Goal: Task Accomplishment & Management: Use online tool/utility

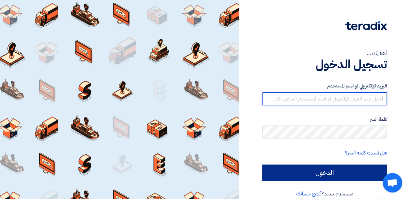
type input "[EMAIL_ADDRESS][DOMAIN_NAME]"
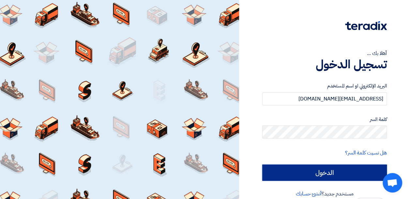
click at [314, 172] on input "الدخول" at bounding box center [324, 173] width 125 height 16
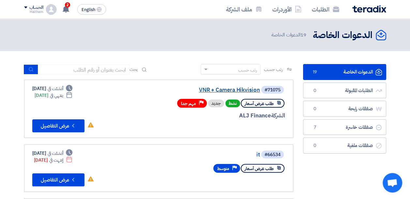
click at [243, 92] on link "VNR + Camera Hikvision" at bounding box center [194, 90] width 130 height 6
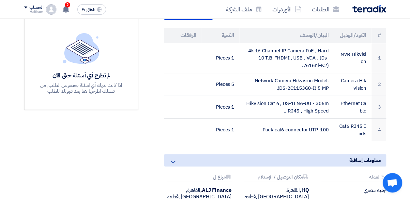
scroll to position [109, 0]
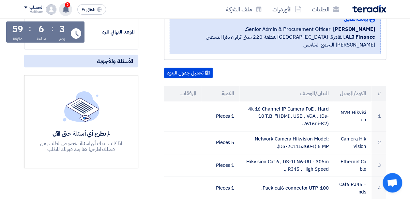
click at [68, 7] on icon at bounding box center [65, 9] width 7 height 7
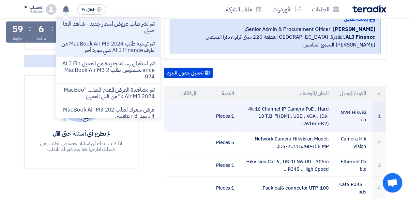
click at [211, 118] on td "1 Pieces" at bounding box center [220, 117] width 38 height 30
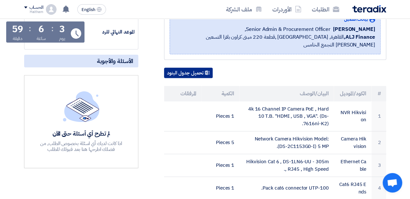
click at [179, 68] on button "تحميل جدول البنود" at bounding box center [188, 73] width 49 height 10
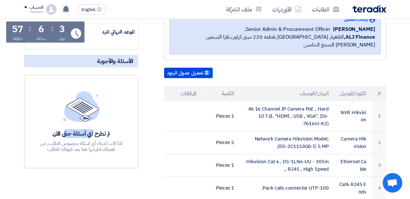
drag, startPoint x: 110, startPoint y: 133, endPoint x: 88, endPoint y: 134, distance: 22.5
click at [88, 134] on div "لم تطرح أي أسئلة حتى الآن" at bounding box center [81, 133] width 95 height 7
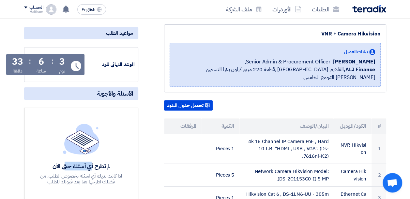
scroll to position [11, 0]
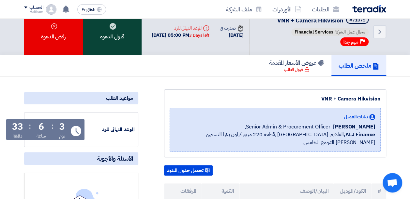
click at [117, 43] on div "قبول الدعوه" at bounding box center [112, 31] width 59 height 47
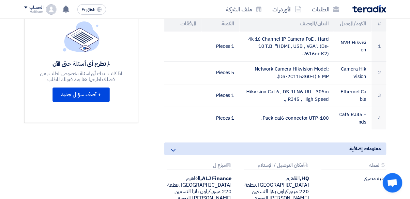
scroll to position [175, 0]
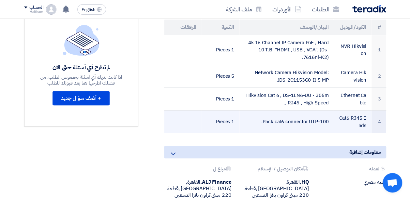
click at [288, 123] on td "100-Pack cat6 connector UTP." at bounding box center [286, 122] width 94 height 23
drag, startPoint x: 343, startPoint y: 117, endPoint x: 364, endPoint y: 126, distance: 22.8
click at [364, 126] on td "Cat6 RJ45 Ends" at bounding box center [352, 122] width 38 height 23
click at [364, 125] on td "Cat6 RJ45 Ends" at bounding box center [352, 122] width 38 height 23
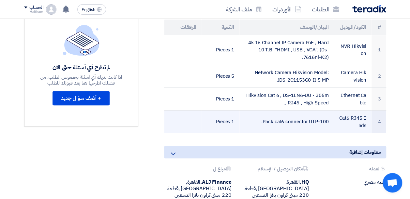
click at [364, 125] on td "Cat6 RJ45 Ends" at bounding box center [352, 122] width 38 height 23
click at [343, 119] on td "Cat6 RJ45 Ends" at bounding box center [352, 122] width 38 height 23
drag, startPoint x: 347, startPoint y: 119, endPoint x: 360, endPoint y: 125, distance: 15.0
click at [360, 125] on td "Cat6 RJ45 Ends" at bounding box center [352, 122] width 38 height 23
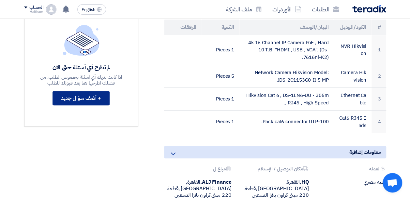
click at [84, 106] on button "+ أضف سؤال جديد" at bounding box center [80, 98] width 57 height 14
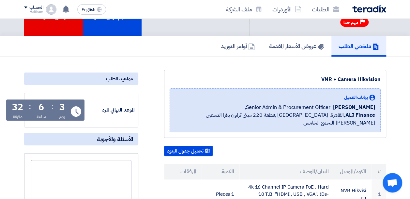
scroll to position [0, 0]
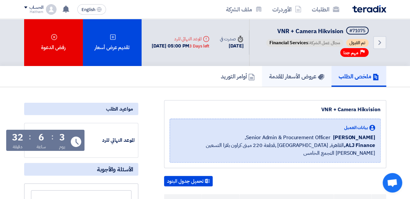
click at [295, 80] on h5 "عروض الأسعار المقدمة" at bounding box center [296, 76] width 55 height 7
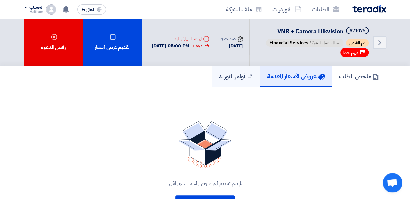
click at [241, 80] on h5 "أوامر التوريد" at bounding box center [236, 76] width 34 height 7
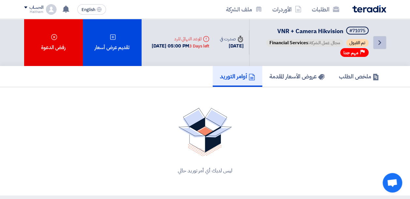
click at [380, 45] on icon "Back" at bounding box center [379, 43] width 8 height 8
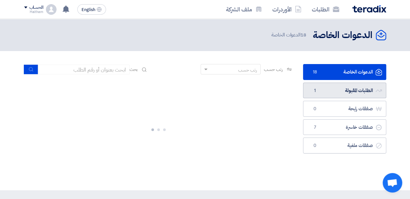
click at [357, 92] on link "الطلبات المقبولة الطلبات المقبولة 1" at bounding box center [344, 91] width 83 height 16
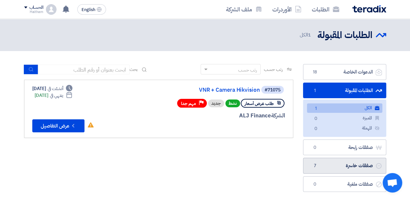
click at [358, 164] on link "صفقات خاسرة صفقات خاسرة 7" at bounding box center [344, 166] width 83 height 16
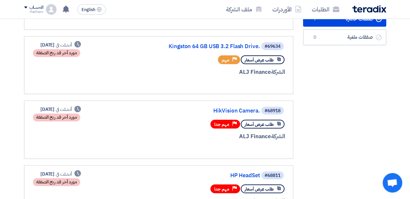
scroll to position [184, 0]
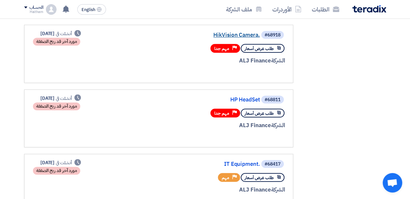
click at [233, 33] on link "HikVision Camera." at bounding box center [194, 35] width 130 height 6
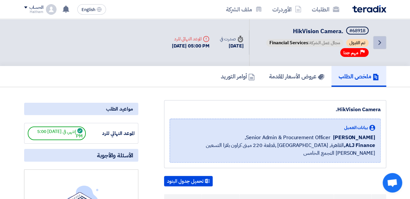
click at [379, 42] on icon "Back" at bounding box center [379, 43] width 8 height 8
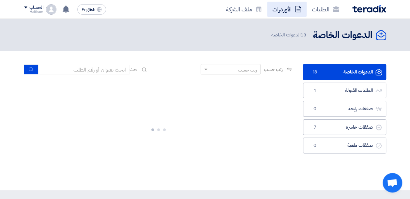
click at [285, 12] on link "الأوردرات" at bounding box center [286, 9] width 39 height 15
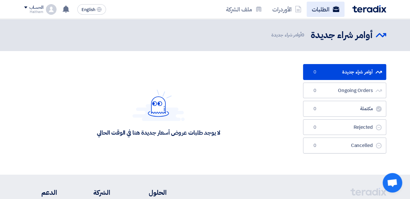
click at [327, 11] on link "الطلبات" at bounding box center [325, 9] width 38 height 15
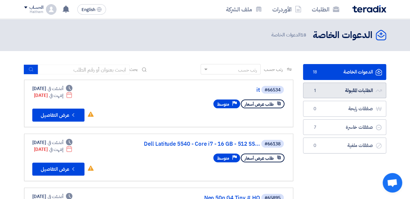
click at [363, 89] on link "الطلبات المقبولة الطلبات المقبولة 1" at bounding box center [344, 91] width 83 height 16
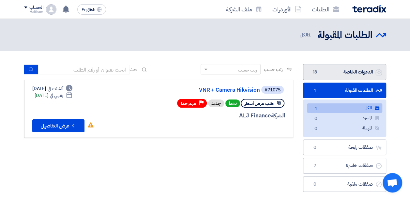
click at [365, 70] on link "الدعوات الخاصة الدعوات الخاصة 18" at bounding box center [344, 72] width 83 height 16
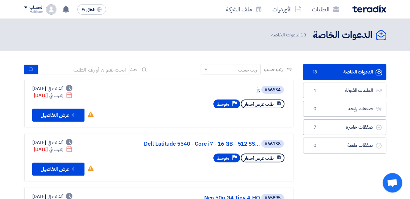
click at [254, 89] on link "it" at bounding box center [194, 90] width 130 height 6
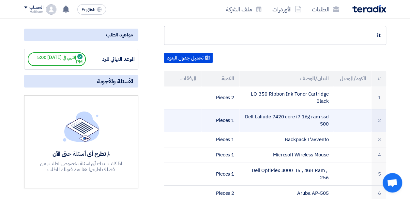
scroll to position [98, 0]
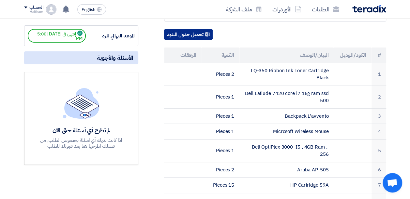
click at [184, 34] on button "تحميل جدول البنود" at bounding box center [188, 34] width 49 height 10
